Goal: Communication & Community: Answer question/provide support

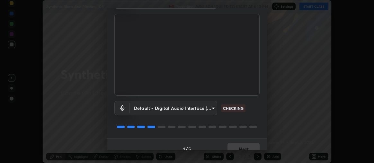
scroll to position [48, 0]
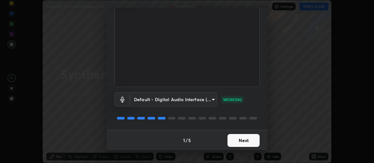
click at [244, 141] on button "Next" at bounding box center [244, 140] width 32 height 13
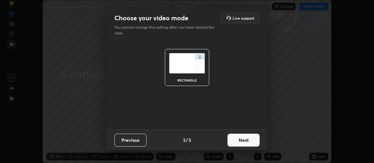
click at [245, 140] on button "Next" at bounding box center [244, 139] width 32 height 13
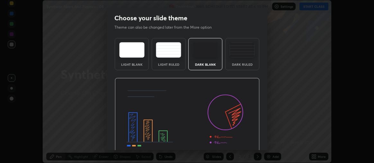
scroll to position [30, 0]
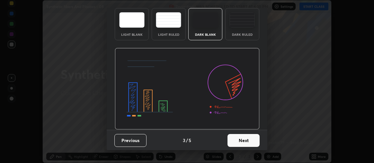
click at [244, 138] on button "Next" at bounding box center [244, 140] width 32 height 13
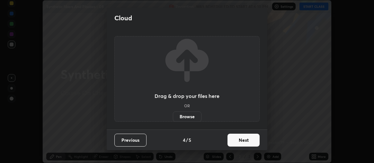
click at [247, 139] on button "Next" at bounding box center [244, 139] width 32 height 13
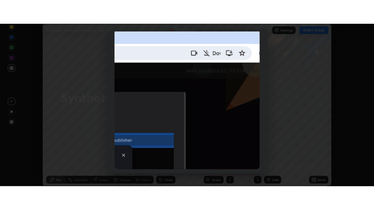
scroll to position [179, 0]
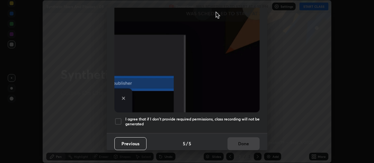
click at [118, 117] on div at bounding box center [118, 121] width 8 height 8
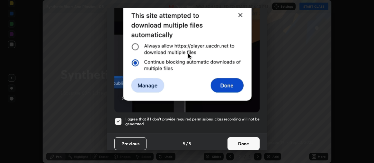
click at [240, 137] on button "Done" at bounding box center [244, 143] width 32 height 13
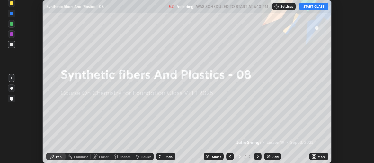
click at [313, 7] on button "START CLASS" at bounding box center [314, 7] width 29 height 8
click at [314, 155] on icon at bounding box center [313, 155] width 2 height 2
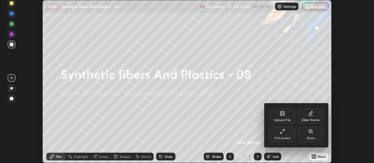
click at [286, 132] on div "Full screen" at bounding box center [283, 133] width 26 height 15
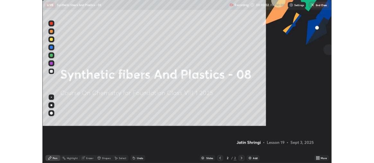
scroll to position [210, 374]
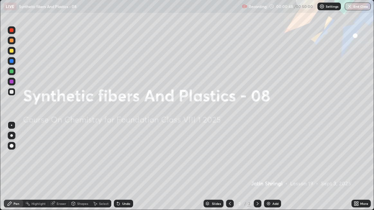
click at [358, 162] on icon at bounding box center [358, 205] width 2 height 2
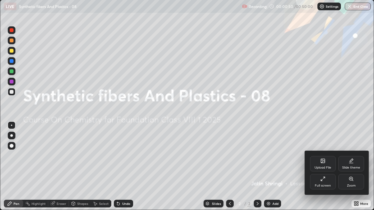
click at [323, 162] on div "Upload File" at bounding box center [323, 163] width 26 height 15
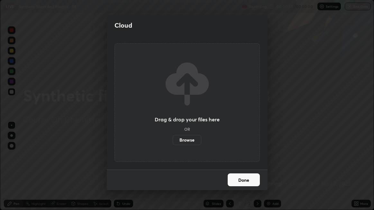
click at [190, 142] on label "Browse" at bounding box center [187, 140] width 29 height 10
click at [173, 142] on input "Browse" at bounding box center [173, 140] width 0 height 10
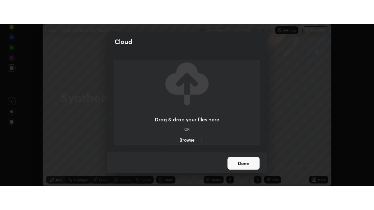
scroll to position [163, 374]
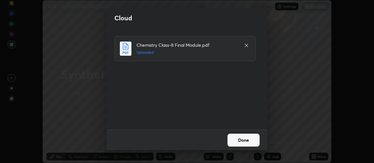
click at [233, 137] on button "Done" at bounding box center [244, 139] width 32 height 13
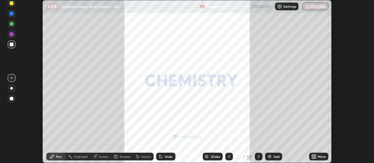
click at [259, 156] on icon at bounding box center [259, 156] width 2 height 3
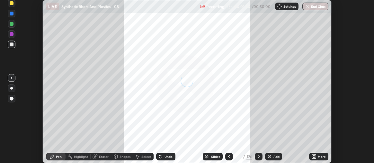
click at [259, 158] on icon at bounding box center [258, 156] width 5 height 5
click at [258, 157] on icon at bounding box center [259, 156] width 2 height 3
click at [258, 159] on div at bounding box center [259, 156] width 8 height 8
click at [258, 160] on div at bounding box center [259, 156] width 8 height 8
click at [257, 159] on div at bounding box center [259, 156] width 8 height 8
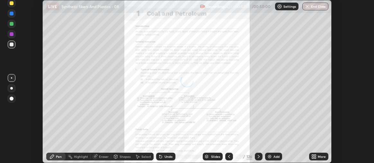
click at [260, 155] on icon at bounding box center [258, 156] width 5 height 5
click at [260, 153] on div at bounding box center [259, 156] width 8 height 8
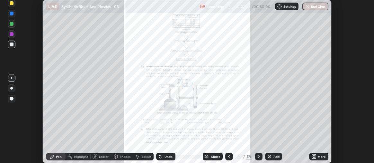
click at [261, 156] on icon at bounding box center [258, 156] width 5 height 5
click at [257, 154] on icon at bounding box center [258, 156] width 5 height 5
click at [258, 155] on icon at bounding box center [258, 156] width 5 height 5
click at [258, 156] on icon at bounding box center [258, 156] width 5 height 5
click at [258, 157] on icon at bounding box center [259, 156] width 2 height 3
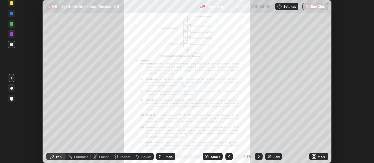
click at [259, 157] on icon at bounding box center [258, 156] width 5 height 5
click at [259, 158] on icon at bounding box center [258, 156] width 5 height 5
click at [259, 157] on icon at bounding box center [258, 156] width 5 height 5
click at [258, 155] on icon at bounding box center [258, 156] width 5 height 5
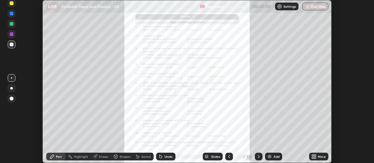
click at [259, 156] on icon at bounding box center [258, 156] width 5 height 5
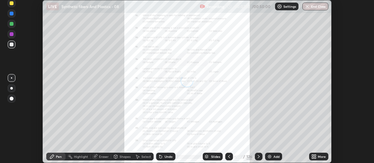
click at [259, 157] on icon at bounding box center [258, 156] width 5 height 5
click at [258, 156] on icon at bounding box center [258, 156] width 5 height 5
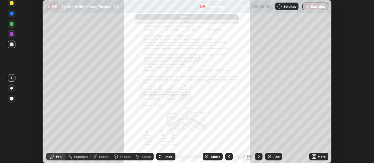
click at [258, 156] on icon at bounding box center [258, 156] width 5 height 5
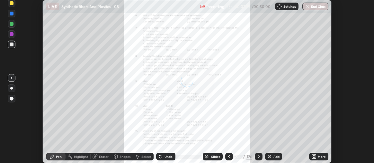
click at [258, 156] on icon at bounding box center [258, 156] width 5 height 5
click at [258, 154] on icon at bounding box center [258, 156] width 5 height 5
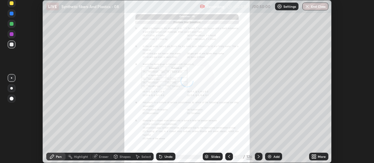
click at [258, 156] on icon at bounding box center [258, 156] width 5 height 5
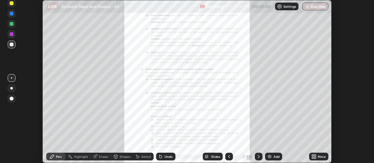
click at [258, 156] on icon at bounding box center [258, 156] width 5 height 5
click at [258, 155] on icon at bounding box center [258, 156] width 5 height 5
click at [257, 152] on div at bounding box center [259, 156] width 8 height 8
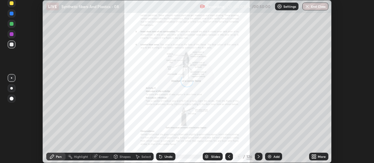
click at [258, 153] on div at bounding box center [259, 156] width 8 height 8
click at [259, 153] on div at bounding box center [259, 156] width 8 height 8
click at [260, 153] on div at bounding box center [259, 156] width 8 height 8
click at [260, 152] on div at bounding box center [259, 156] width 8 height 13
click at [261, 152] on div at bounding box center [259, 156] width 8 height 13
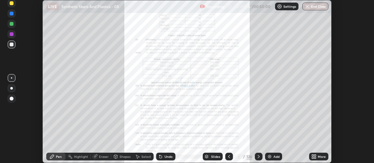
click at [260, 152] on div at bounding box center [259, 156] width 8 height 13
click at [260, 151] on div at bounding box center [259, 156] width 8 height 13
click at [257, 155] on icon at bounding box center [258, 156] width 5 height 5
click at [258, 155] on icon at bounding box center [259, 156] width 2 height 3
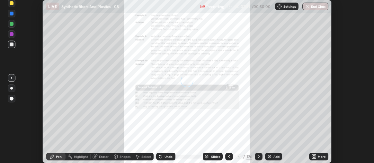
click at [259, 156] on icon at bounding box center [259, 156] width 2 height 3
click at [258, 156] on icon at bounding box center [258, 156] width 5 height 5
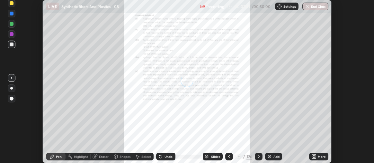
click at [258, 156] on icon at bounding box center [258, 156] width 5 height 5
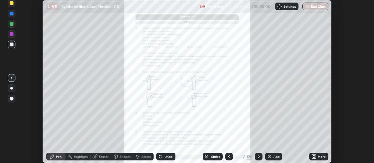
click at [258, 156] on icon at bounding box center [258, 156] width 5 height 5
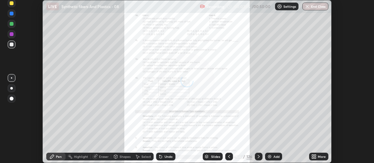
click at [259, 155] on icon at bounding box center [258, 156] width 5 height 5
click at [258, 155] on icon at bounding box center [258, 156] width 5 height 5
click at [258, 154] on icon at bounding box center [258, 156] width 5 height 5
click at [258, 155] on icon at bounding box center [258, 156] width 5 height 5
click at [258, 155] on icon at bounding box center [259, 156] width 2 height 3
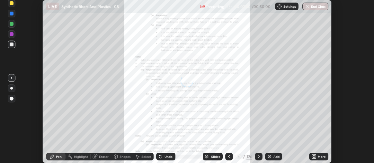
click at [258, 155] on icon at bounding box center [259, 156] width 2 height 3
click at [258, 155] on icon at bounding box center [258, 156] width 5 height 5
click at [258, 156] on icon at bounding box center [258, 156] width 5 height 5
click at [313, 155] on icon at bounding box center [313, 155] width 2 height 2
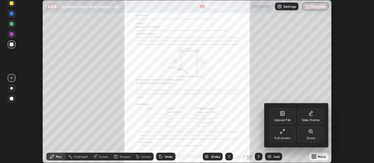
click at [306, 137] on div "Zoom" at bounding box center [311, 133] width 26 height 15
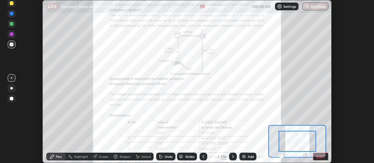
click at [233, 158] on icon at bounding box center [233, 156] width 5 height 5
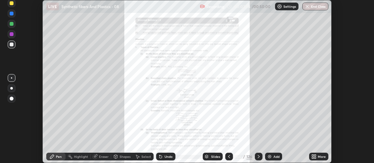
click at [257, 155] on icon at bounding box center [258, 156] width 5 height 5
click at [313, 156] on icon at bounding box center [314, 156] width 5 height 5
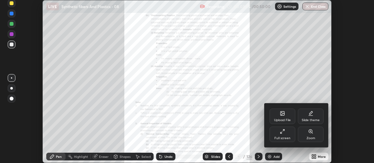
click at [306, 136] on div "Zoom" at bounding box center [311, 133] width 26 height 15
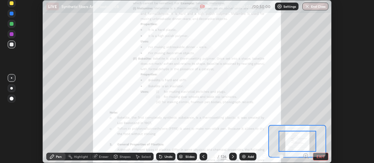
click at [283, 143] on div at bounding box center [298, 141] width 38 height 21
click at [353, 54] on div "Setting up your live class" at bounding box center [187, 81] width 374 height 163
click at [365, 156] on div "Setting up your live class" at bounding box center [187, 81] width 374 height 163
click at [346, 65] on div "Setting up your live class" at bounding box center [187, 81] width 374 height 163
click at [56, 155] on div "Pen" at bounding box center [55, 156] width 19 height 8
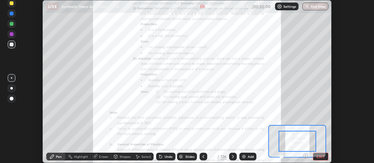
click at [13, 35] on div at bounding box center [12, 34] width 4 height 4
click at [319, 156] on button "EXIT" at bounding box center [320, 156] width 15 height 8
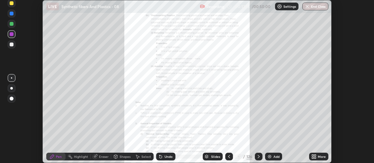
click at [97, 156] on icon at bounding box center [95, 156] width 5 height 5
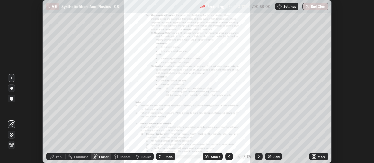
click at [13, 144] on span "Erase all" at bounding box center [11, 145] width 7 height 4
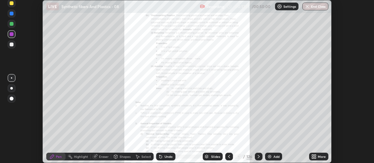
click at [314, 156] on icon at bounding box center [314, 156] width 5 height 5
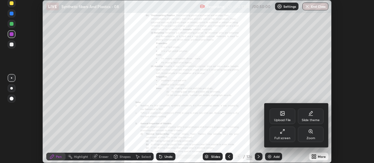
click at [310, 135] on div "Zoom" at bounding box center [311, 133] width 26 height 15
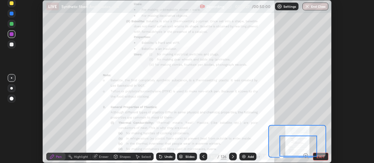
click at [318, 155] on button "EXIT" at bounding box center [320, 156] width 15 height 8
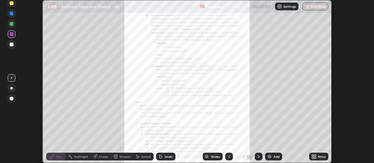
click at [315, 155] on icon at bounding box center [315, 155] width 2 height 2
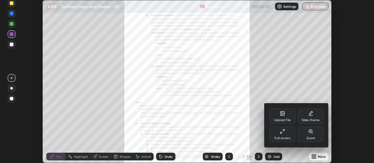
click at [280, 134] on div "Full screen" at bounding box center [283, 133] width 26 height 15
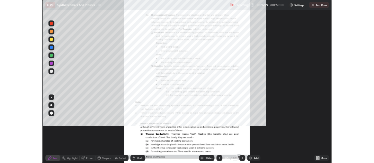
scroll to position [210, 374]
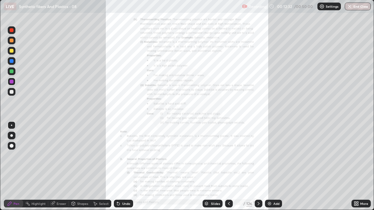
click at [358, 162] on icon at bounding box center [358, 203] width 2 height 2
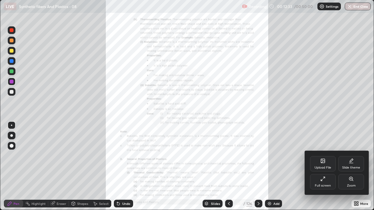
click at [346, 162] on div "Zoom" at bounding box center [351, 181] width 26 height 15
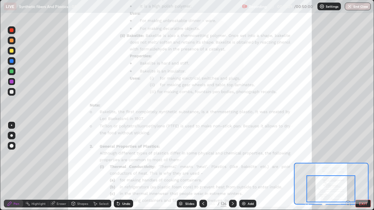
click at [233, 162] on icon at bounding box center [232, 203] width 5 height 5
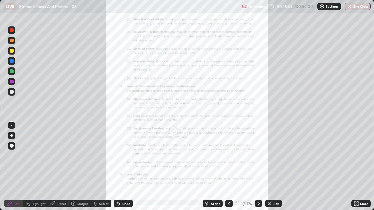
click at [269, 162] on img at bounding box center [269, 203] width 5 height 5
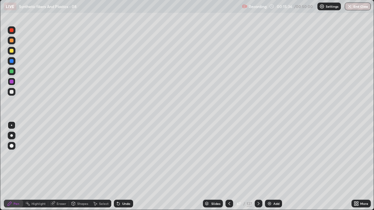
click at [228, 162] on icon at bounding box center [229, 203] width 2 height 3
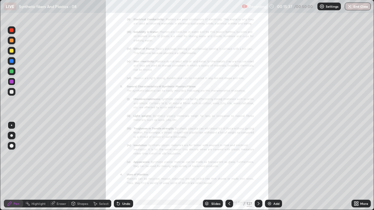
click at [355, 162] on icon at bounding box center [355, 203] width 2 height 2
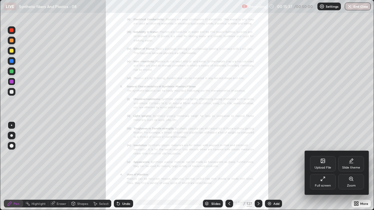
click at [346, 162] on div "Zoom" at bounding box center [351, 181] width 26 height 15
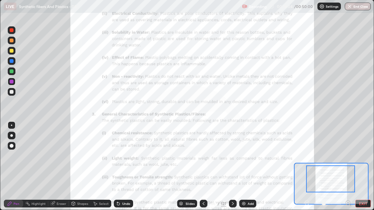
click at [52, 162] on icon at bounding box center [52, 204] width 4 height 4
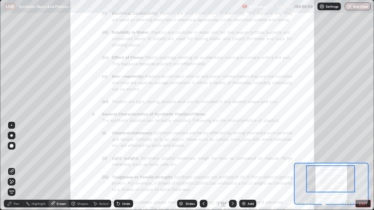
click at [12, 162] on span "Erase all" at bounding box center [11, 192] width 7 height 4
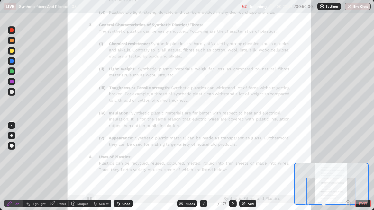
click at [234, 162] on icon at bounding box center [232, 203] width 5 height 5
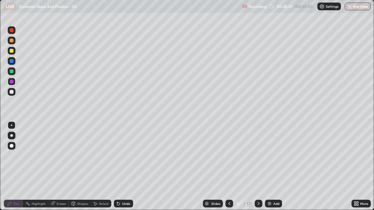
click at [258, 162] on icon at bounding box center [259, 203] width 2 height 3
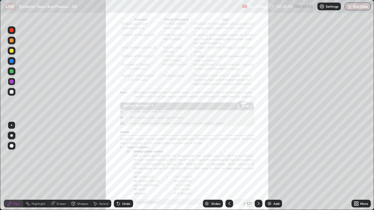
click at [357, 162] on icon at bounding box center [356, 203] width 5 height 5
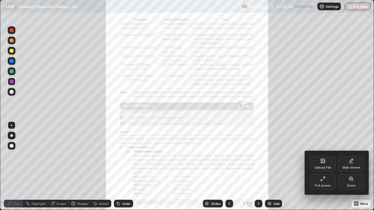
click at [346, 162] on div "Zoom" at bounding box center [351, 181] width 26 height 15
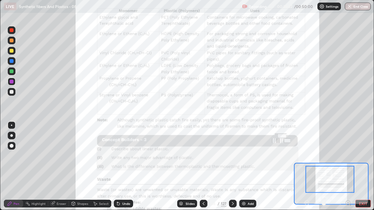
click at [12, 71] on div at bounding box center [12, 71] width 4 height 4
click at [52, 162] on icon at bounding box center [52, 204] width 4 height 4
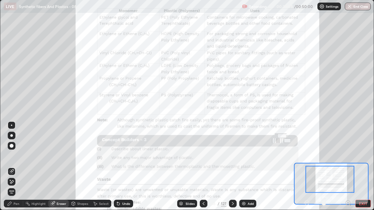
click at [12, 162] on span "Erase all" at bounding box center [11, 192] width 7 height 4
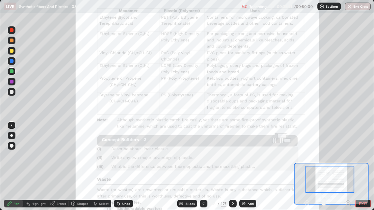
click at [363, 162] on button "EXIT" at bounding box center [362, 204] width 15 height 8
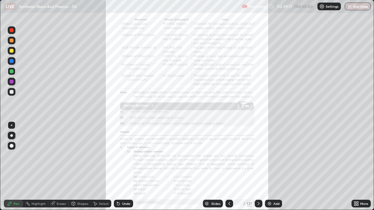
click at [361, 6] on button "End Class" at bounding box center [358, 7] width 26 height 8
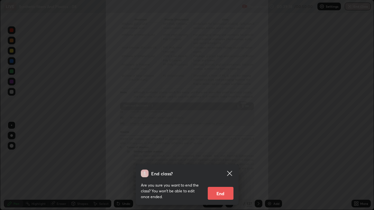
click at [232, 162] on icon at bounding box center [230, 174] width 8 height 8
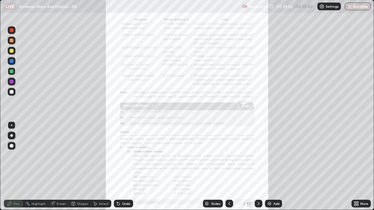
click at [359, 5] on button "End Class" at bounding box center [358, 7] width 26 height 8
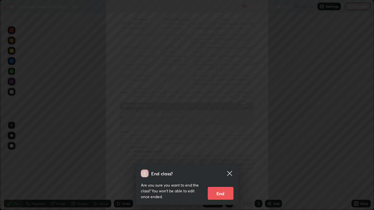
click at [225, 162] on button "End" at bounding box center [221, 193] width 26 height 13
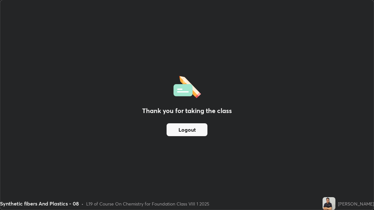
click at [197, 130] on button "Logout" at bounding box center [187, 129] width 41 height 13
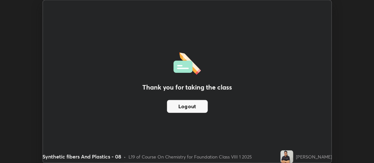
scroll to position [163, 374]
